Goal: Navigation & Orientation: Find specific page/section

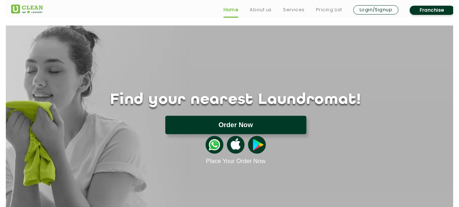
scroll to position [1, 0]
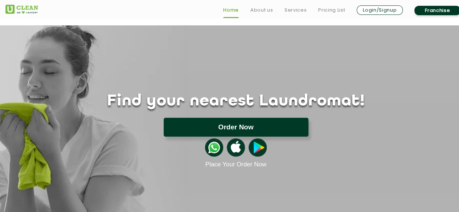
click at [253, 131] on button "Order Now" at bounding box center [236, 127] width 145 height 19
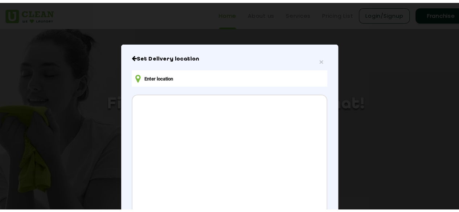
scroll to position [38, 0]
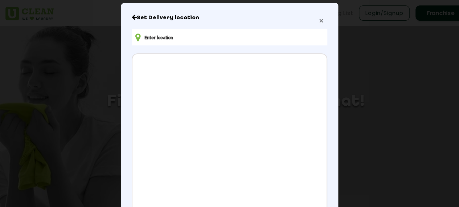
click at [319, 19] on span "×" at bounding box center [321, 20] width 4 height 8
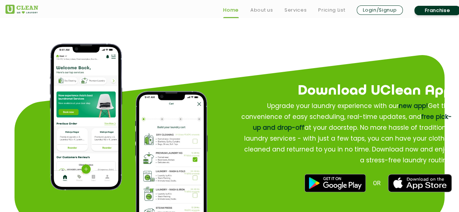
scroll to position [836, 0]
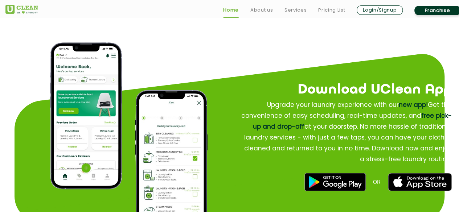
drag, startPoint x: 319, startPoint y: 84, endPoint x: 451, endPoint y: 158, distance: 151.1
click at [451, 158] on div "Download UClean App Upgrade your laundry experience with our new app! Get the c…" at bounding box center [333, 135] width 235 height 141
click at [451, 158] on p "Upgrade your laundry experience with our new app! Get the convenience of easy s…" at bounding box center [346, 132] width 212 height 65
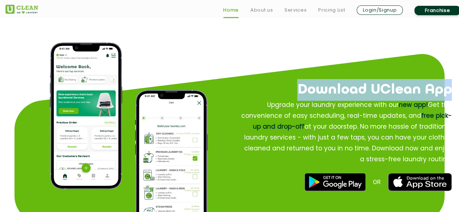
drag, startPoint x: 451, startPoint y: 158, endPoint x: 285, endPoint y: 90, distance: 179.5
click at [285, 90] on div "Download UClean App Upgrade your laundry experience with our new app! Get the c…" at bounding box center [333, 135] width 235 height 141
click at [285, 90] on h2 "Download UClean App" at bounding box center [333, 90] width 235 height 22
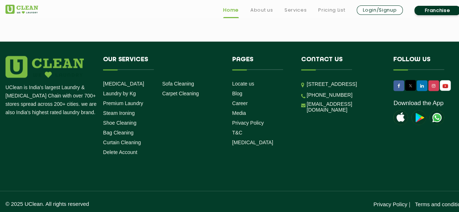
scroll to position [2088, 0]
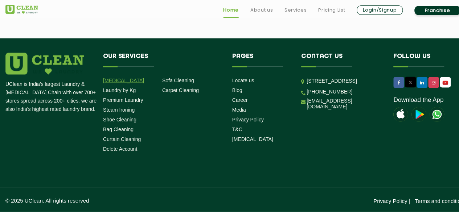
click at [122, 78] on link "[MEDICAL_DATA]" at bounding box center [123, 81] width 41 height 6
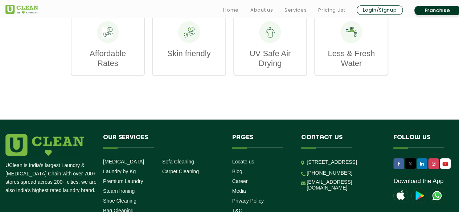
scroll to position [1163, 0]
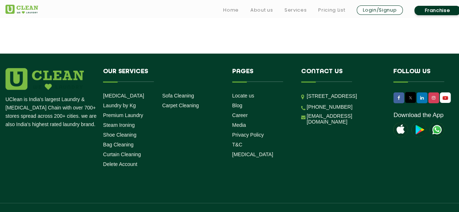
scroll to position [913, 0]
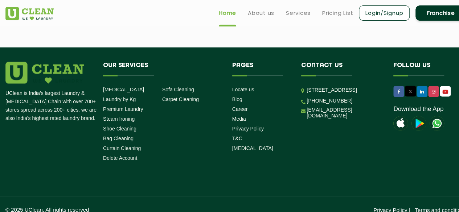
scroll to position [2061, 0]
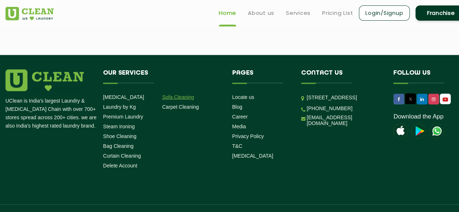
click at [190, 100] on link "Sofa Cleaning" at bounding box center [178, 97] width 32 height 6
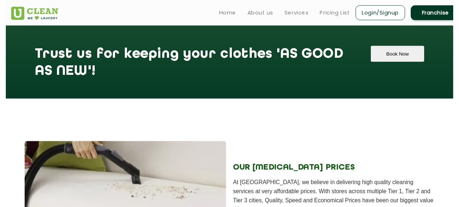
scroll to position [652, 0]
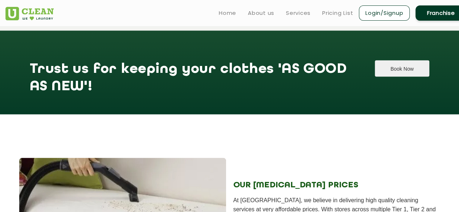
click at [393, 70] on button "Book Now" at bounding box center [402, 68] width 54 height 16
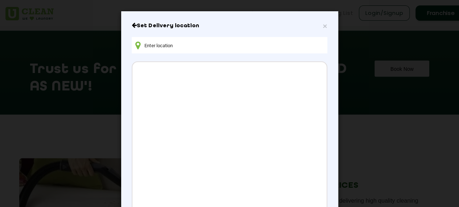
click at [408, 79] on div "× Set Delivery location CONFIRM LOCATION" at bounding box center [229, 103] width 459 height 207
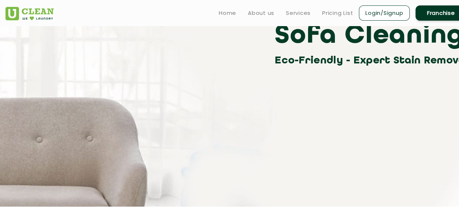
scroll to position [0, 0]
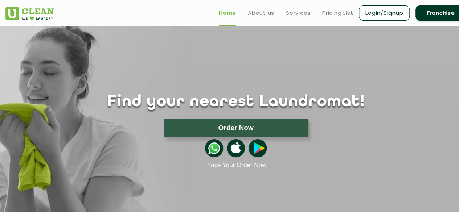
scroll to position [980, 0]
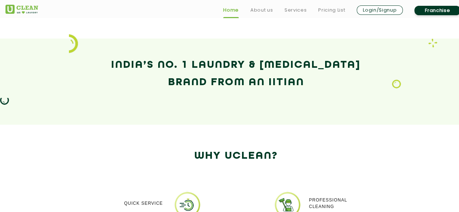
scroll to position [530, 0]
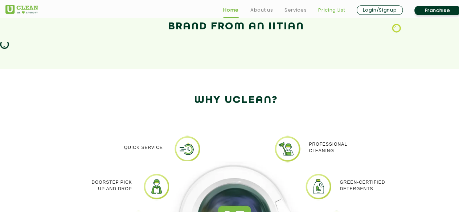
click at [325, 7] on link "Pricing List" at bounding box center [331, 10] width 27 height 9
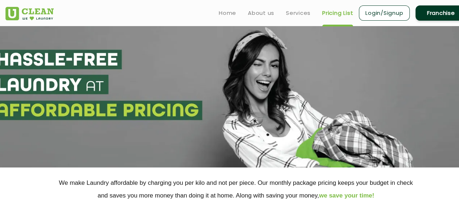
scroll to position [280, 0]
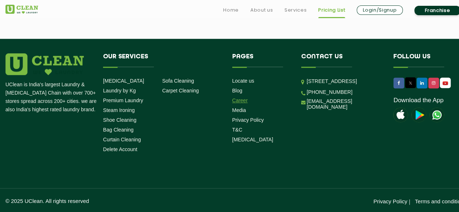
click at [241, 101] on link "Career" at bounding box center [240, 101] width 16 height 6
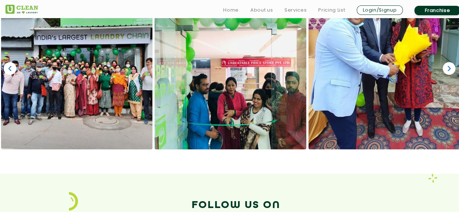
scroll to position [754, 0]
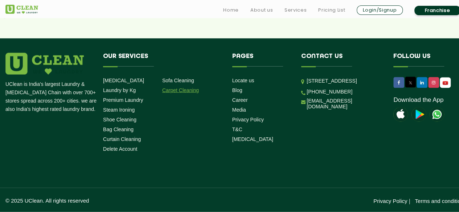
click at [190, 89] on link "Carpet Cleaning" at bounding box center [180, 90] width 37 height 6
